Goal: Find specific page/section: Find specific page/section

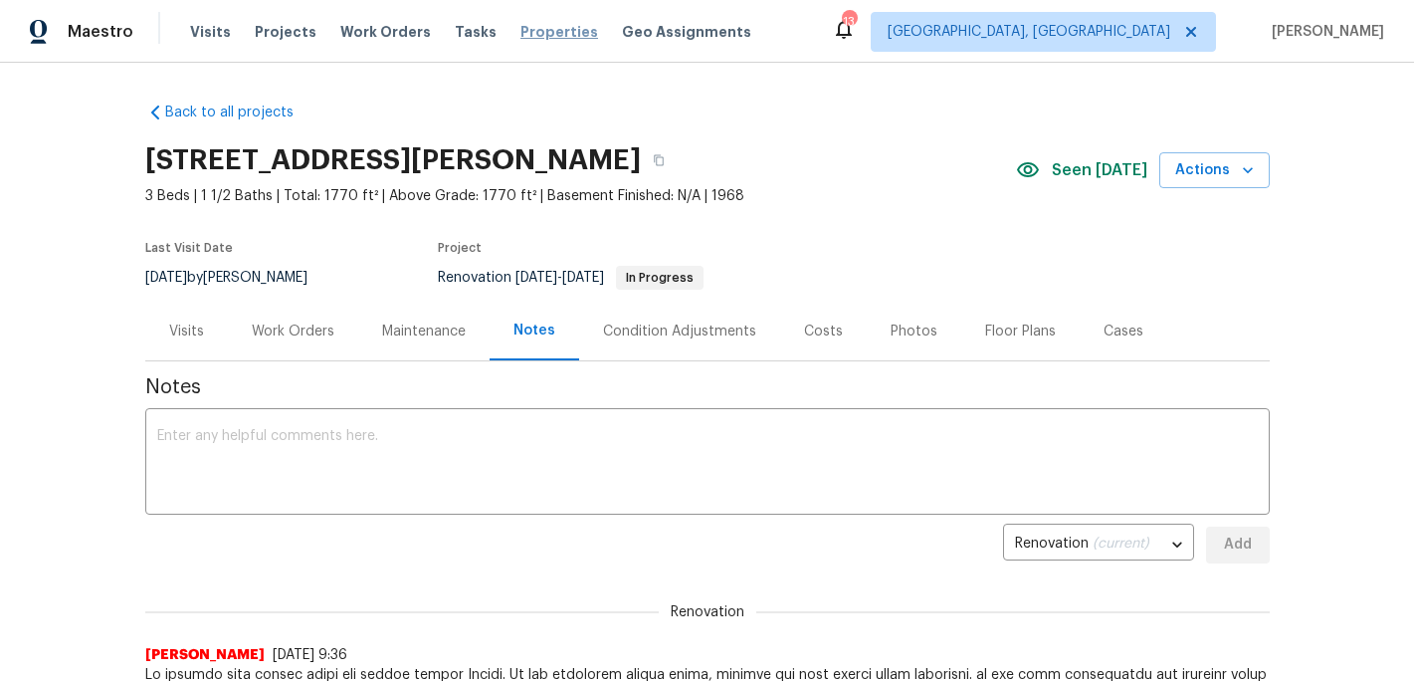
click at [530, 31] on span "Properties" at bounding box center [559, 32] width 78 height 20
